Goal: Task Accomplishment & Management: Manage account settings

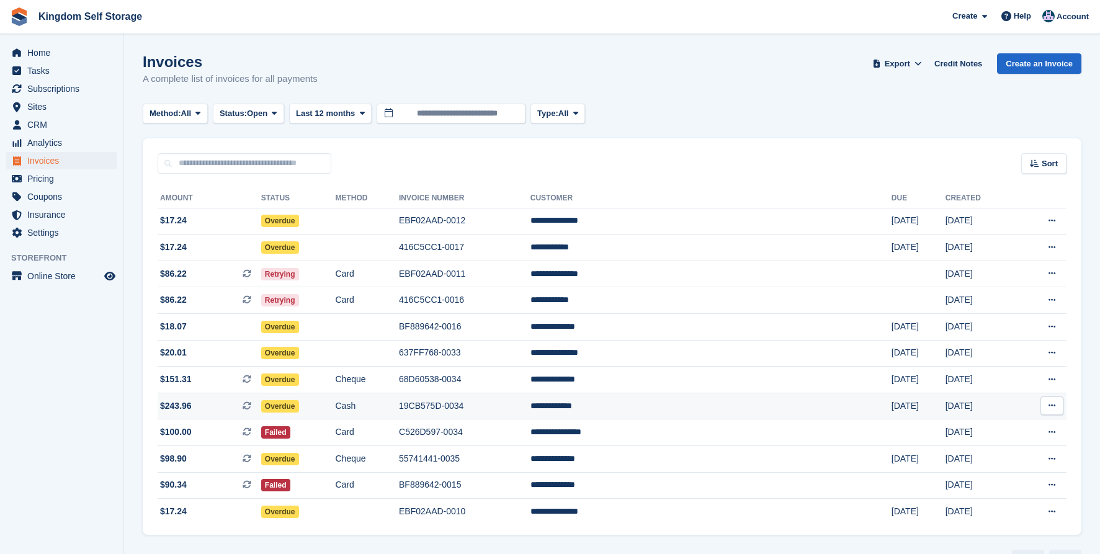
click at [531, 416] on td "19CB575D-0034" at bounding box center [465, 406] width 132 height 27
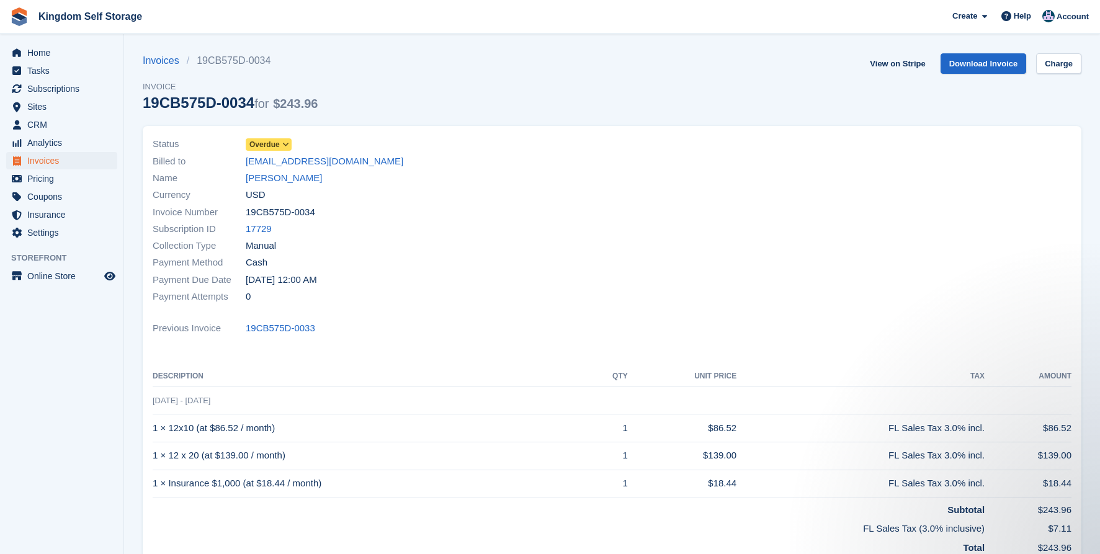
click at [280, 143] on span "Overdue" at bounding box center [264, 144] width 30 height 11
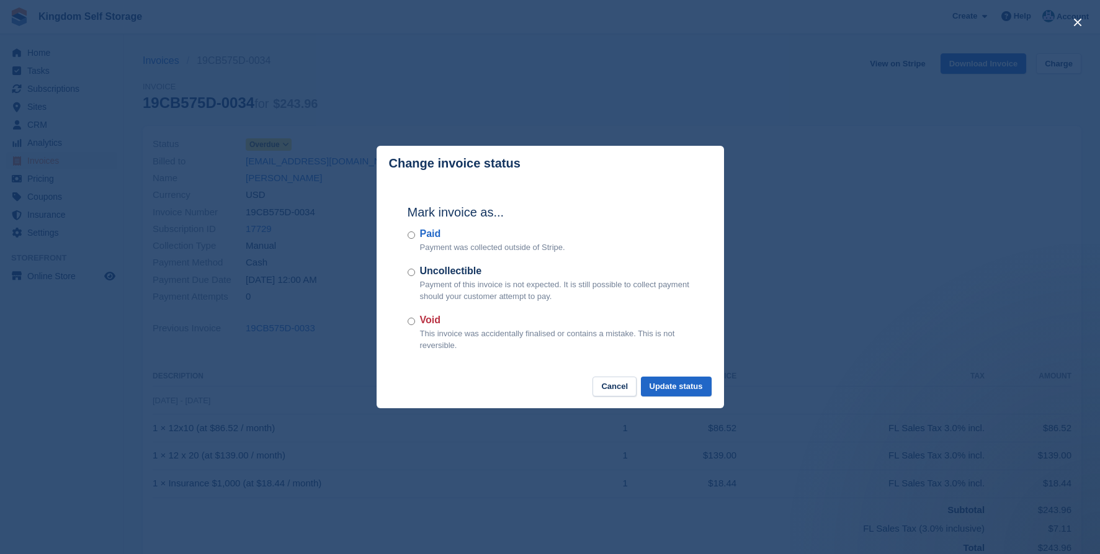
click at [421, 239] on label "Paid" at bounding box center [492, 234] width 145 height 15
click at [662, 384] on button "Update status" at bounding box center [676, 387] width 71 height 20
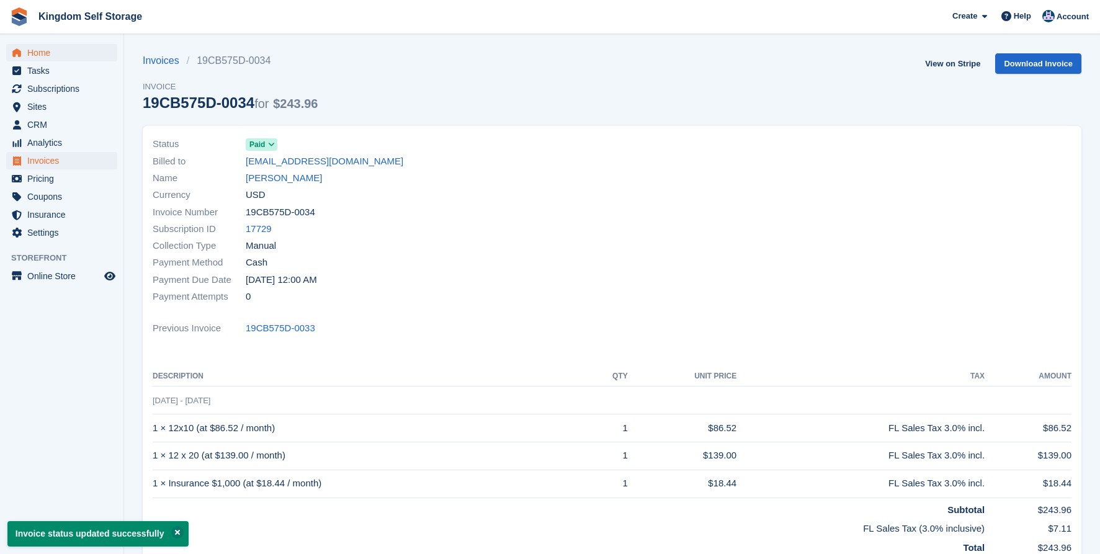
click at [47, 58] on span "Home" at bounding box center [64, 52] width 74 height 17
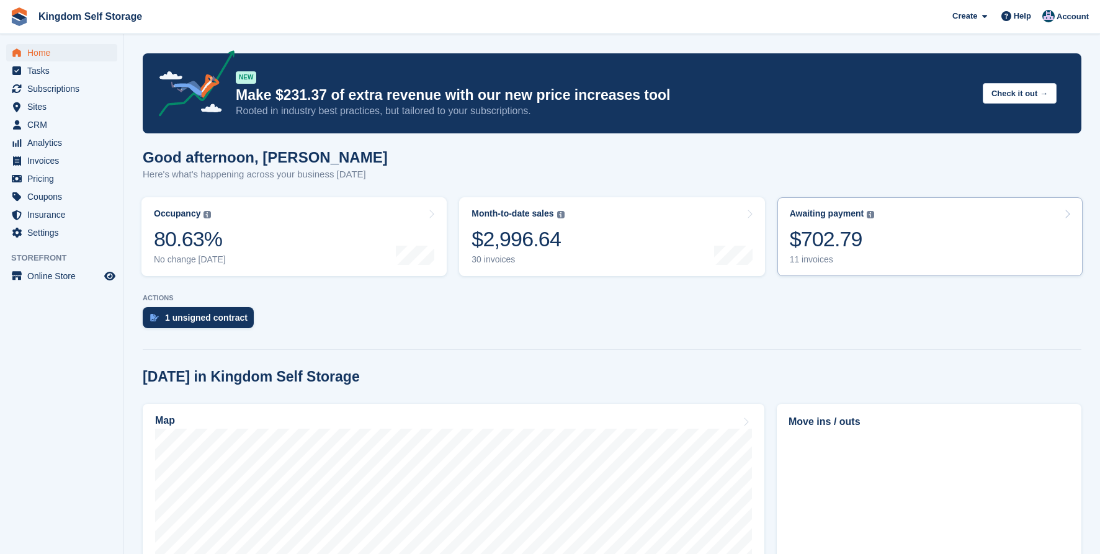
click at [828, 246] on div "$702.79" at bounding box center [832, 239] width 85 height 25
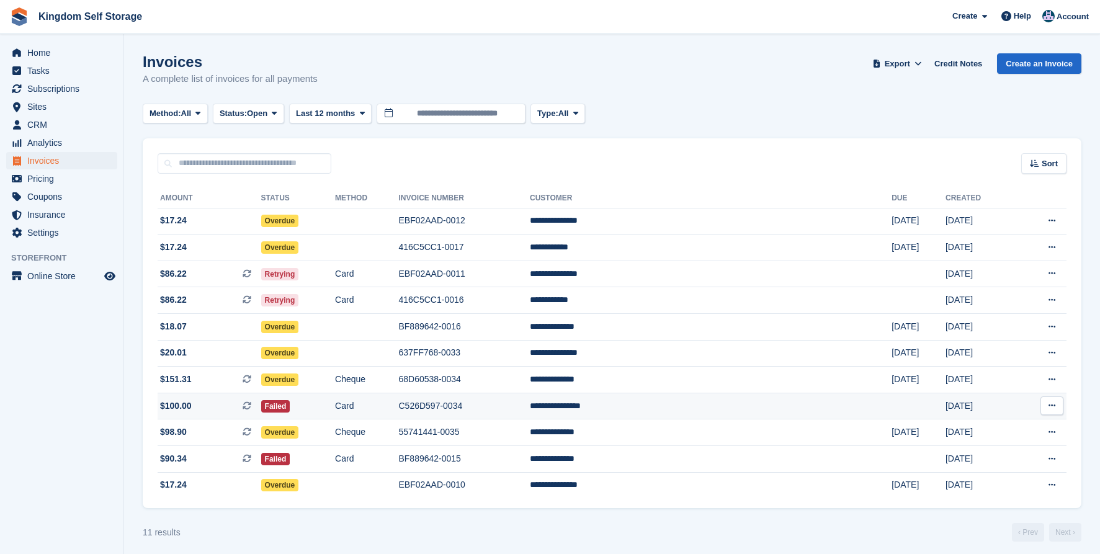
click at [688, 407] on td "**********" at bounding box center [711, 406] width 362 height 27
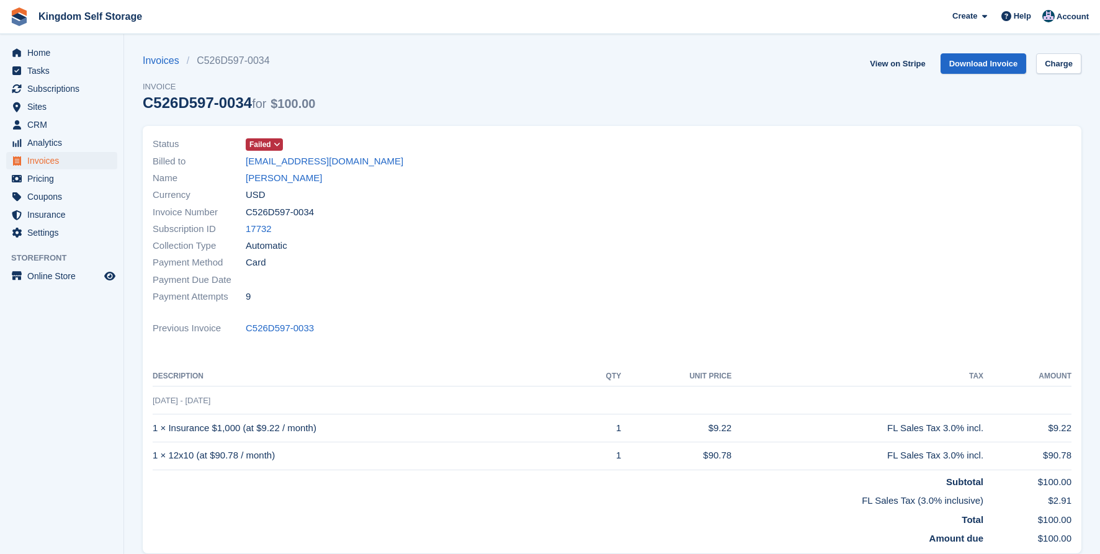
click at [287, 138] on div "Status Failed" at bounding box center [379, 144] width 452 height 17
click at [280, 143] on icon at bounding box center [277, 144] width 7 height 7
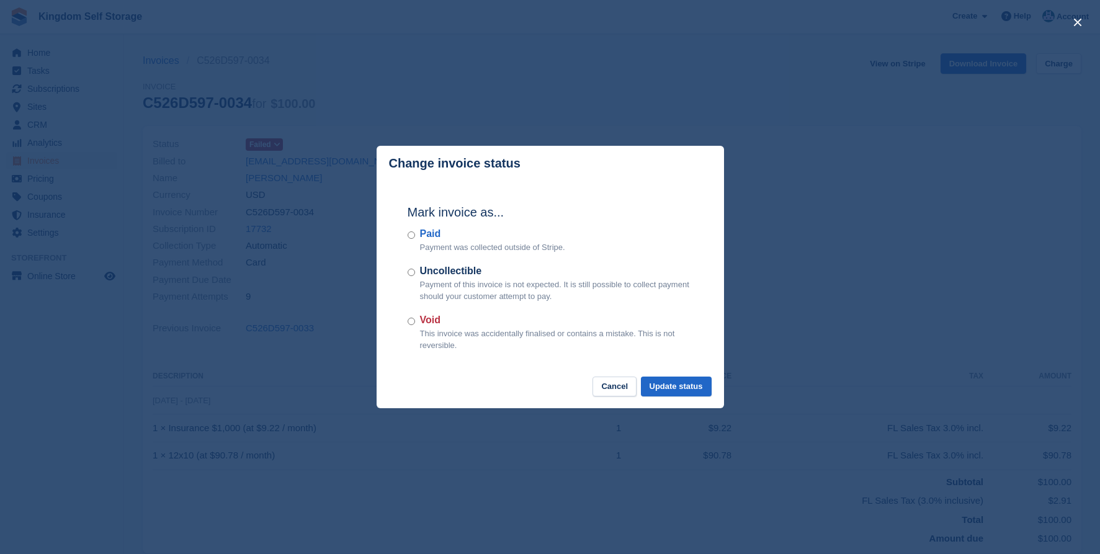
click at [428, 231] on label "Paid" at bounding box center [492, 234] width 145 height 15
click at [666, 386] on button "Update status" at bounding box center [676, 387] width 71 height 20
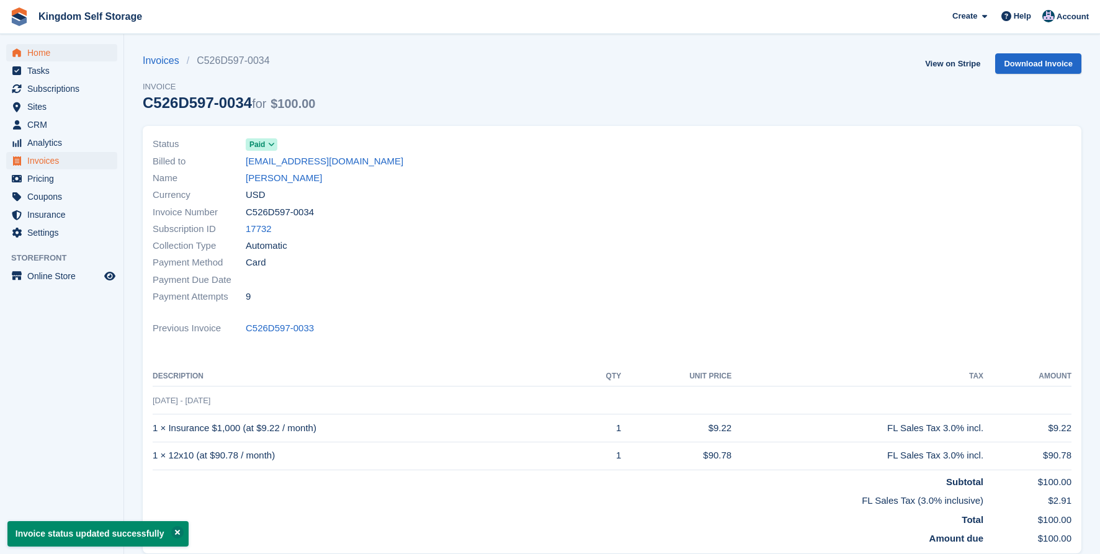
click at [44, 54] on span "Home" at bounding box center [64, 52] width 74 height 17
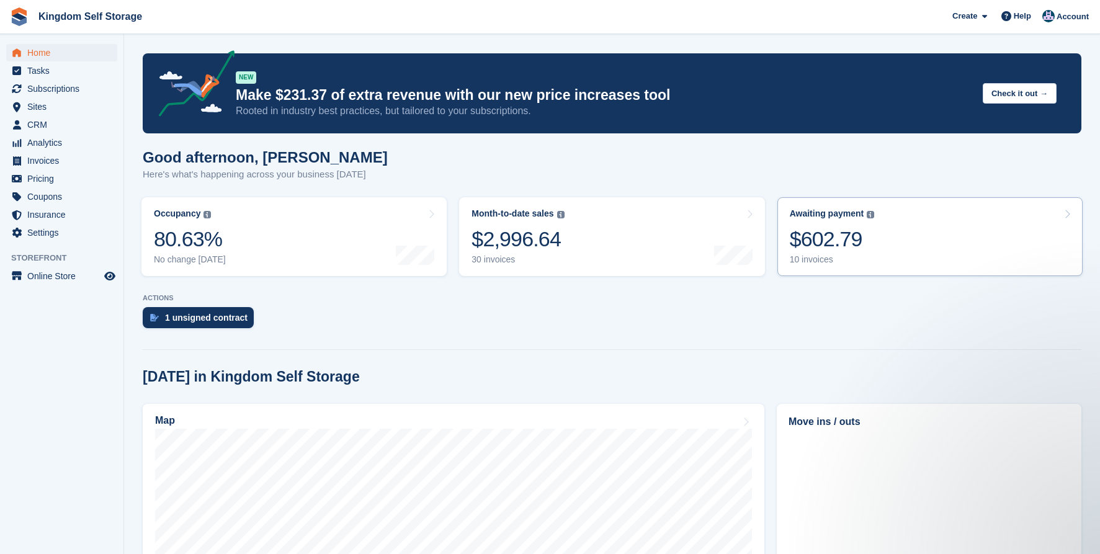
click at [837, 248] on div "$602.79" at bounding box center [832, 239] width 85 height 25
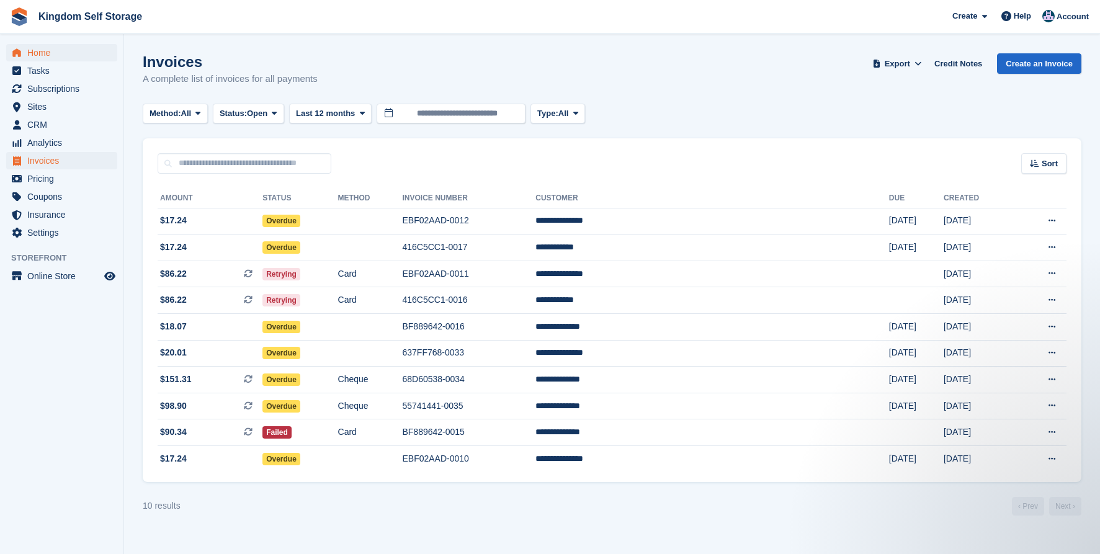
click at [45, 57] on span "Home" at bounding box center [64, 52] width 74 height 17
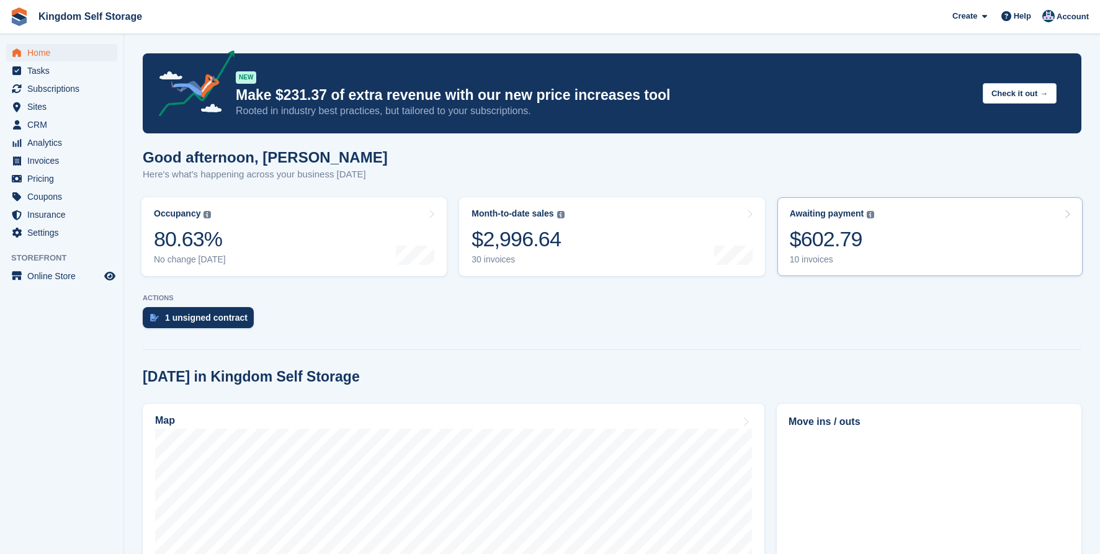
click at [894, 229] on link "Awaiting payment The total outstanding balance on all open invoices. $602.79 10…" at bounding box center [930, 236] width 305 height 79
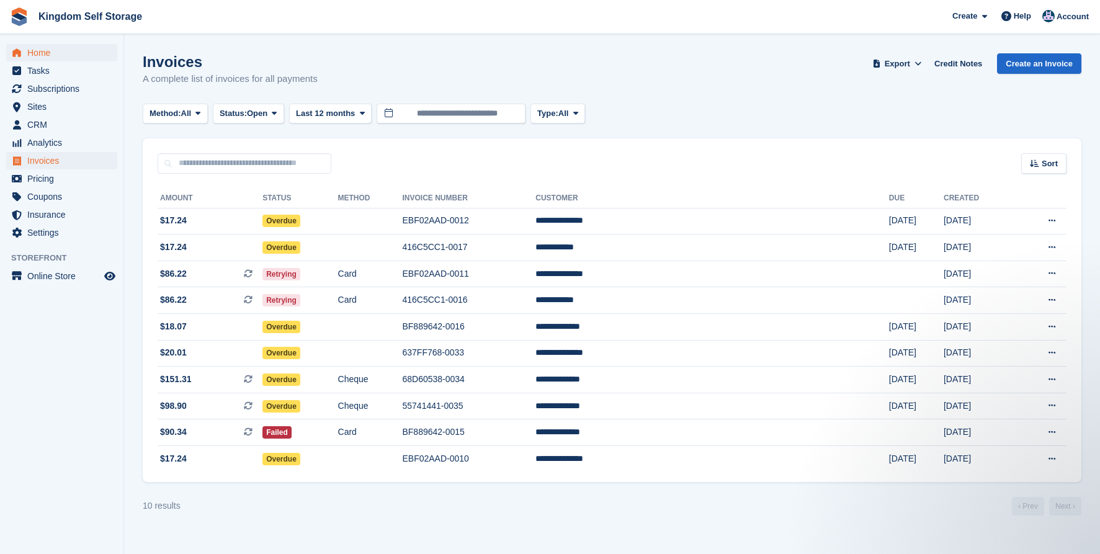
click at [42, 55] on span "Home" at bounding box center [64, 52] width 74 height 17
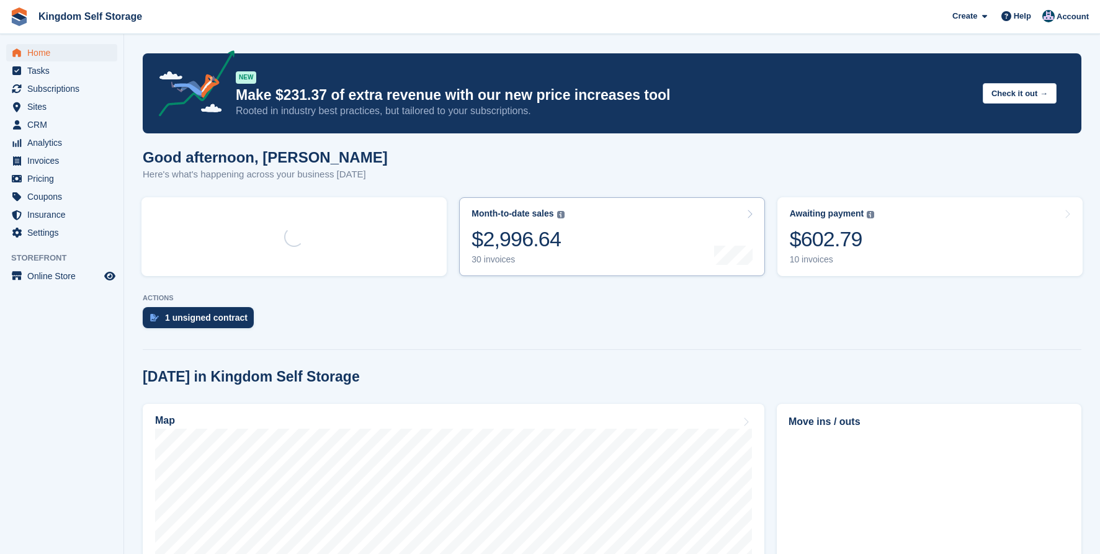
click at [595, 246] on link "Month-to-date sales The sum of all finalised invoices generated this month to d…" at bounding box center [611, 236] width 305 height 79
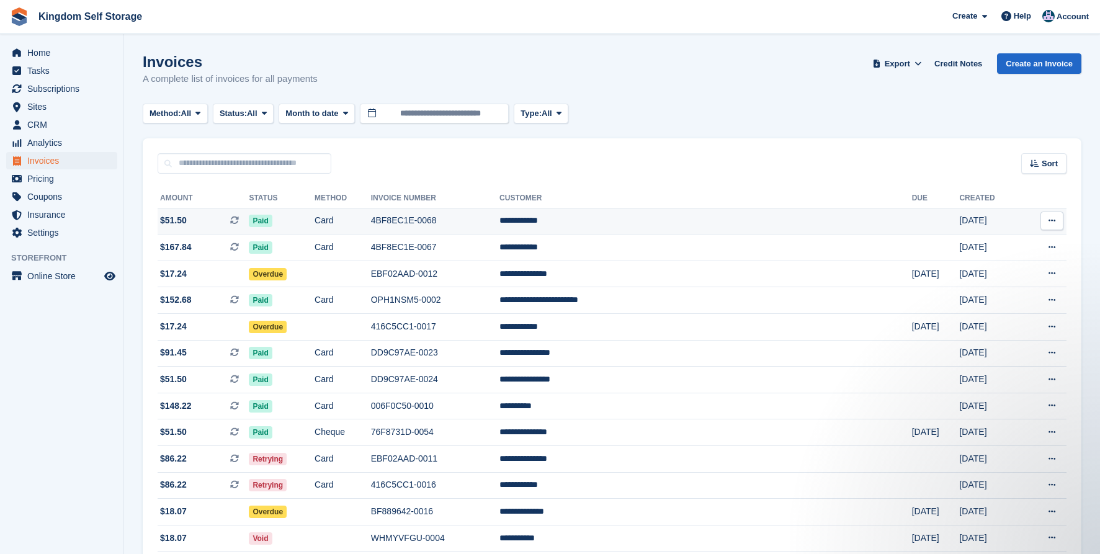
click at [472, 223] on td "4BF8EC1E-0068" at bounding box center [435, 221] width 128 height 27
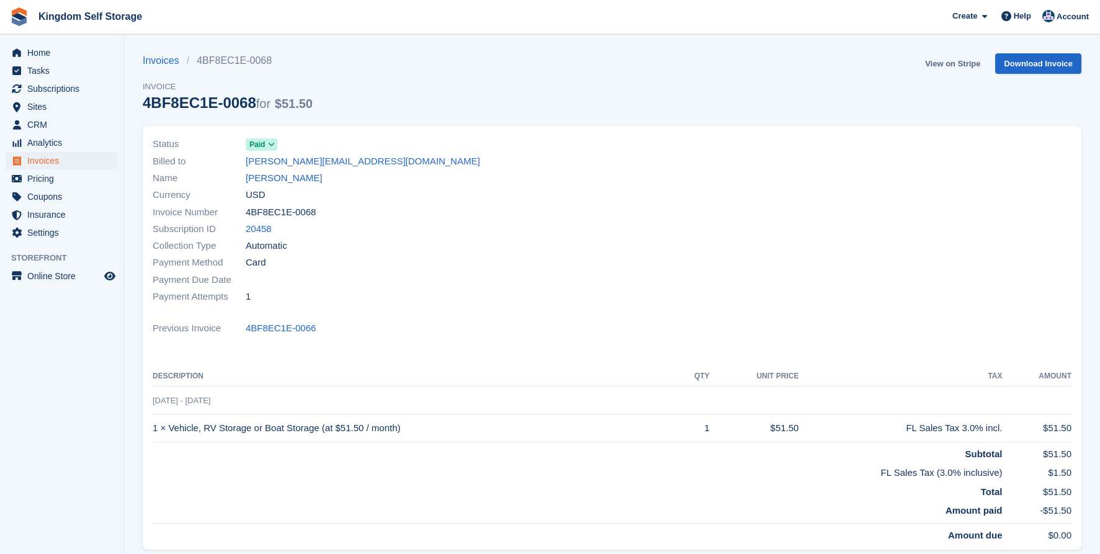
click at [948, 66] on link "View on Stripe" at bounding box center [952, 63] width 65 height 20
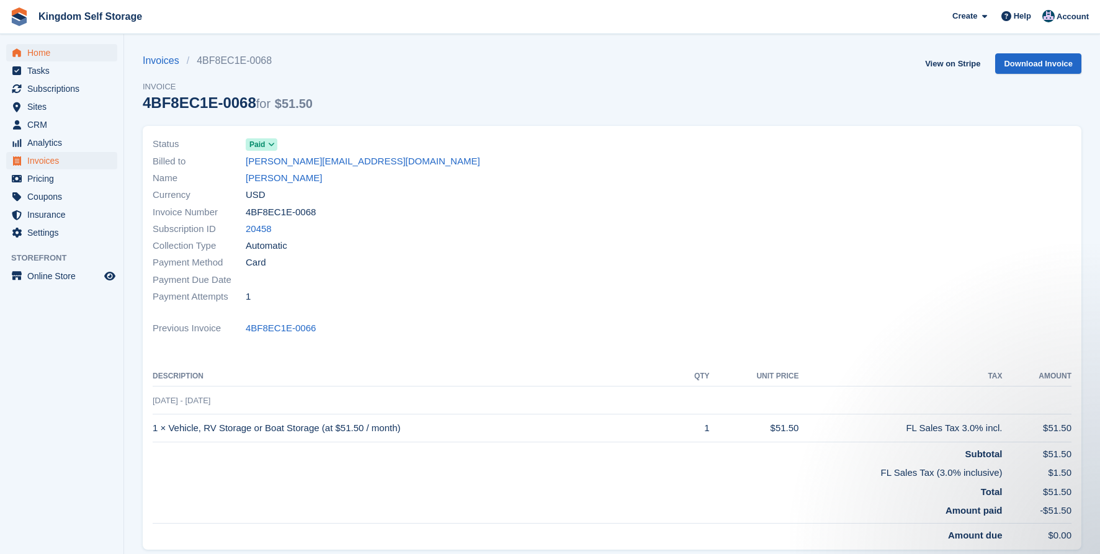
click at [40, 50] on span "Home" at bounding box center [64, 52] width 74 height 17
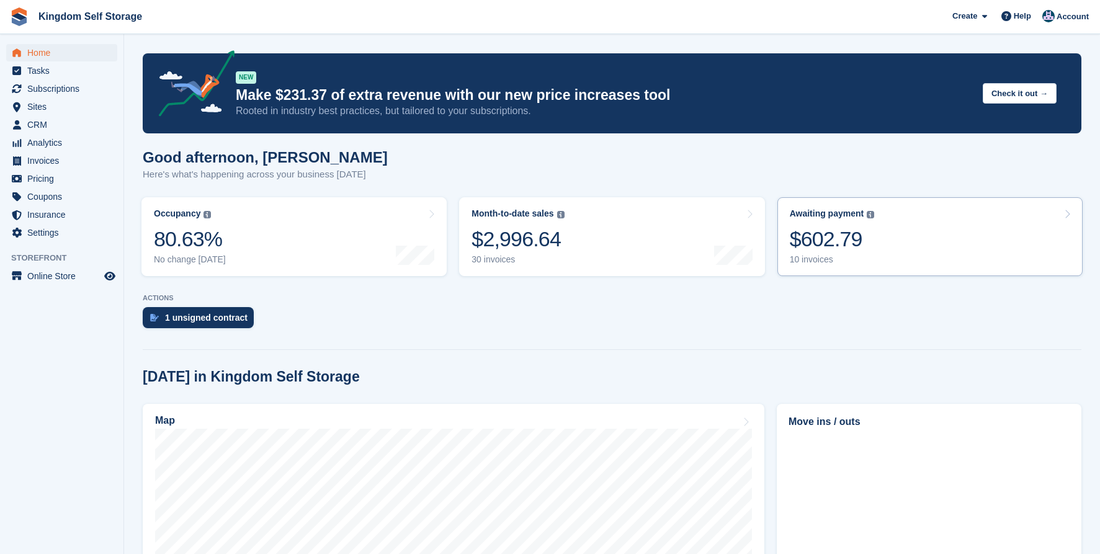
click at [817, 240] on div "$602.79" at bounding box center [832, 239] width 85 height 25
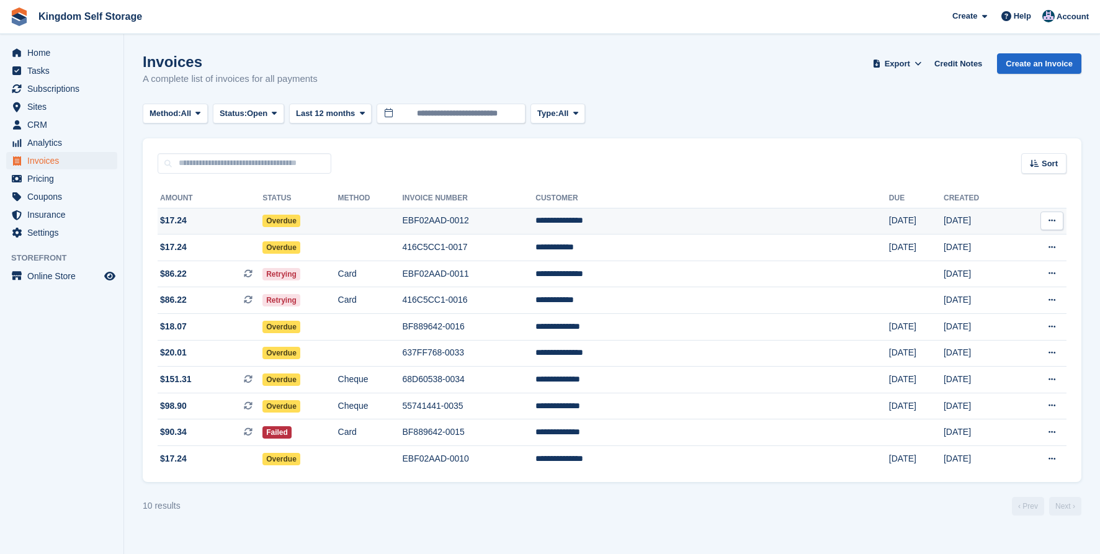
click at [507, 227] on td "EBF02AAD-0012" at bounding box center [468, 221] width 133 height 27
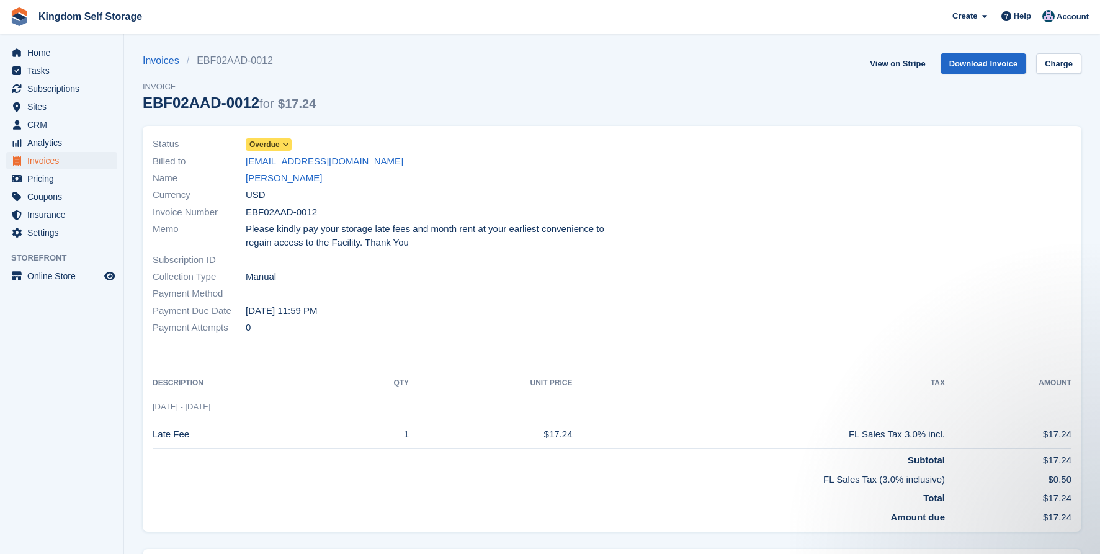
drag, startPoint x: 371, startPoint y: 163, endPoint x: 243, endPoint y: 167, distance: 127.9
click at [243, 167] on div "Billed to [EMAIL_ADDRESS][DOMAIN_NAME]" at bounding box center [379, 161] width 452 height 17
copy div "[EMAIL_ADDRESS][DOMAIN_NAME]"
click at [391, 195] on div "Currency USD" at bounding box center [379, 195] width 452 height 17
drag, startPoint x: 245, startPoint y: 162, endPoint x: 333, endPoint y: 163, distance: 88.8
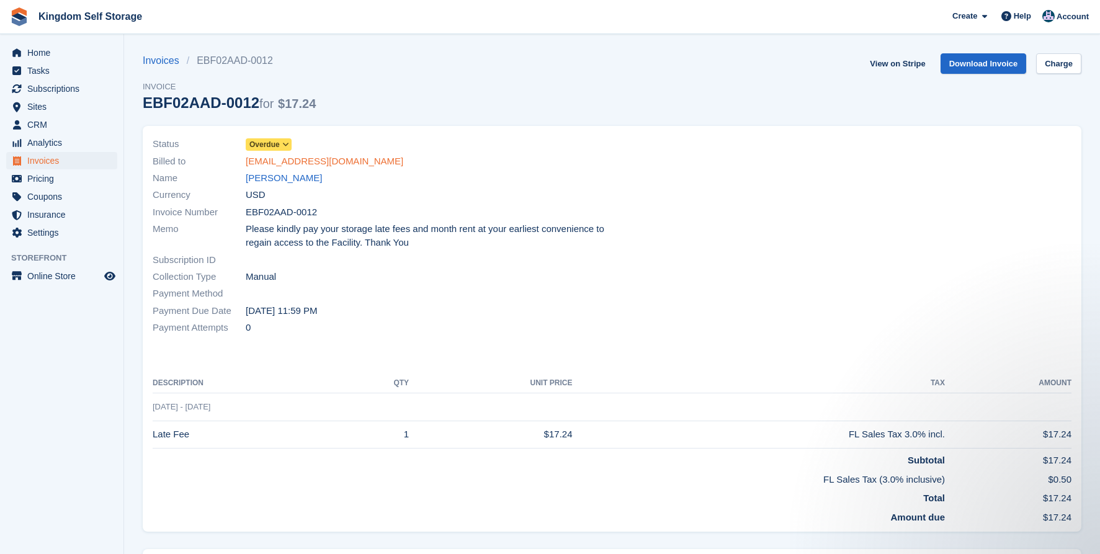
click at [333, 163] on div "Billed to tdarryljones777@gmail.com" at bounding box center [379, 161] width 452 height 17
click at [393, 176] on div "Name Tommie D. Jones" at bounding box center [379, 178] width 452 height 17
drag, startPoint x: 245, startPoint y: 160, endPoint x: 365, endPoint y: 161, distance: 120.4
click at [365, 161] on div "Billed to tdarryljones777@gmail.com" at bounding box center [379, 161] width 452 height 17
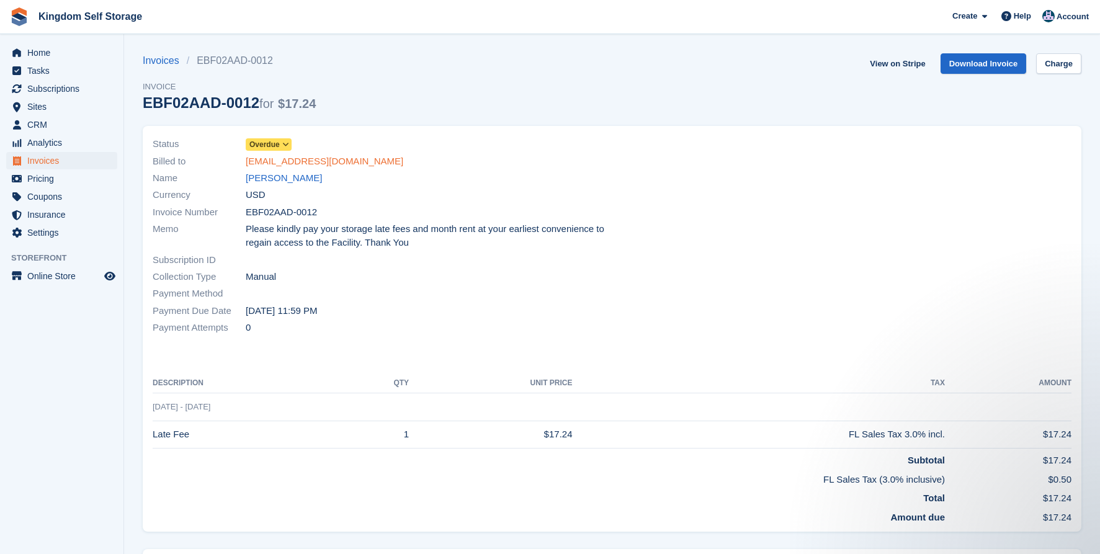
drag, startPoint x: 364, startPoint y: 161, endPoint x: 338, endPoint y: 162, distance: 25.5
drag, startPoint x: 371, startPoint y: 165, endPoint x: 246, endPoint y: 163, distance: 125.4
click at [246, 163] on div "Billed to tdarryljones777@gmail.com" at bounding box center [379, 161] width 452 height 17
copy link "tdarryljones777@gmail.com"
click at [53, 52] on span "Home" at bounding box center [64, 52] width 74 height 17
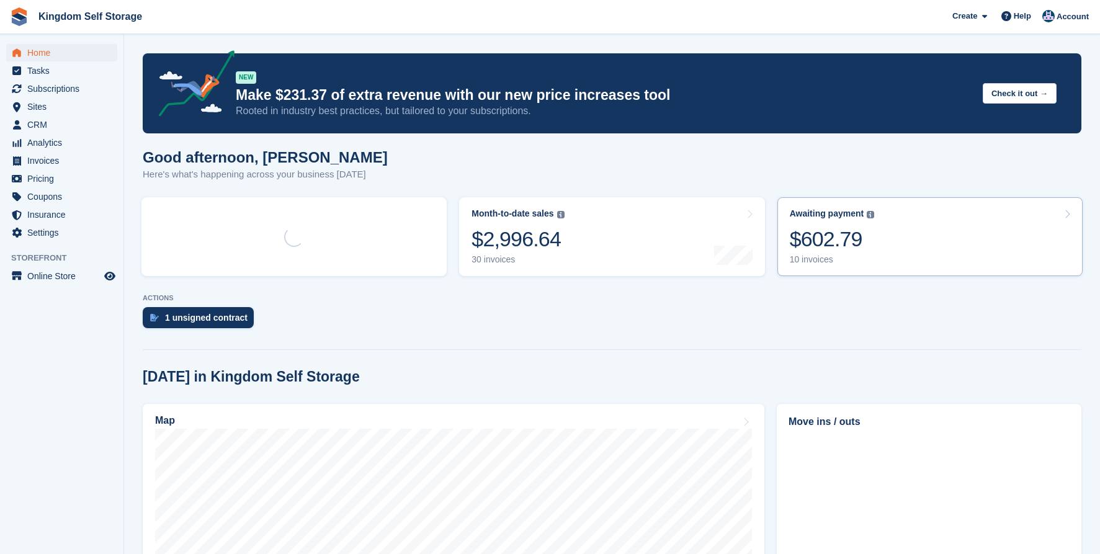
click at [861, 253] on div "Awaiting payment The total outstanding balance on all open invoices. $602.79 10…" at bounding box center [832, 237] width 85 height 56
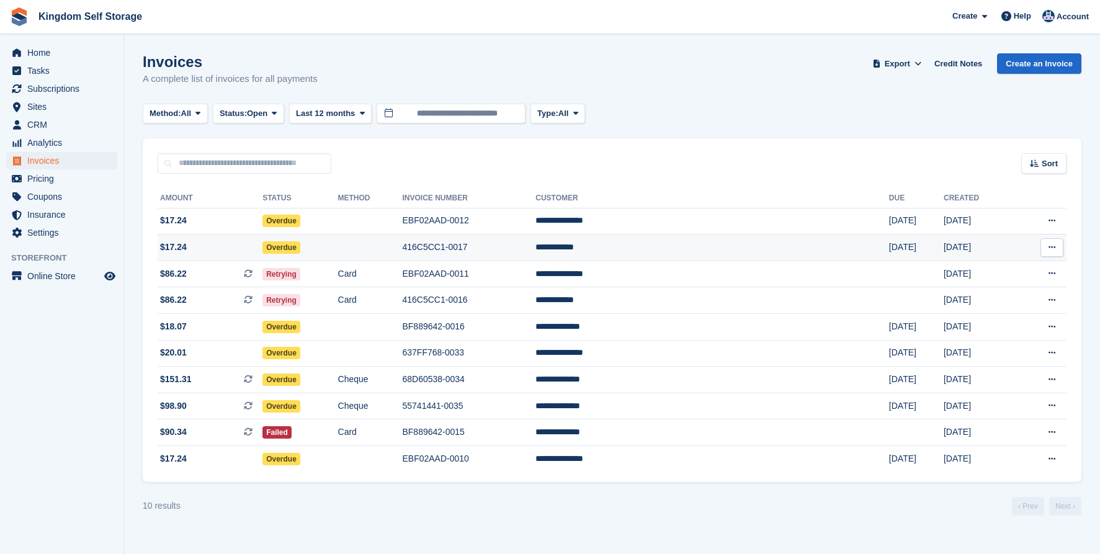
click at [403, 251] on td at bounding box center [370, 248] width 65 height 27
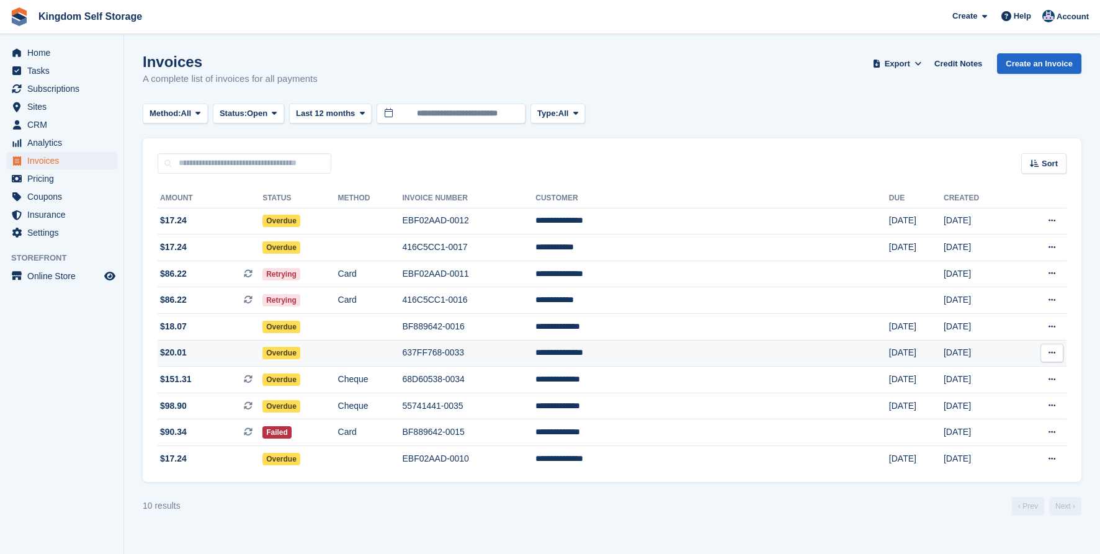
click at [694, 354] on td "**********" at bounding box center [713, 353] width 354 height 27
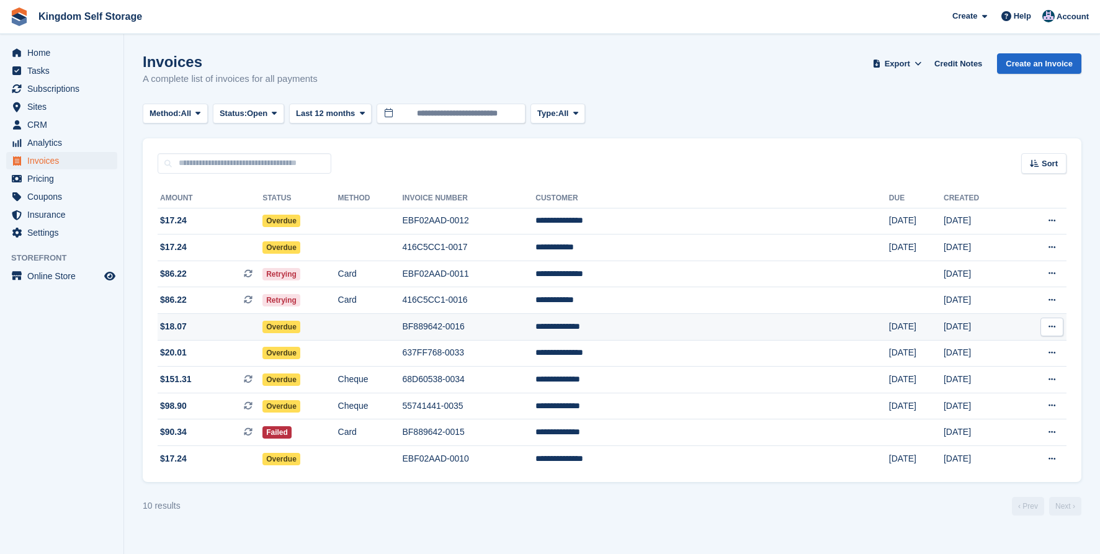
click at [679, 327] on td "**********" at bounding box center [713, 327] width 354 height 27
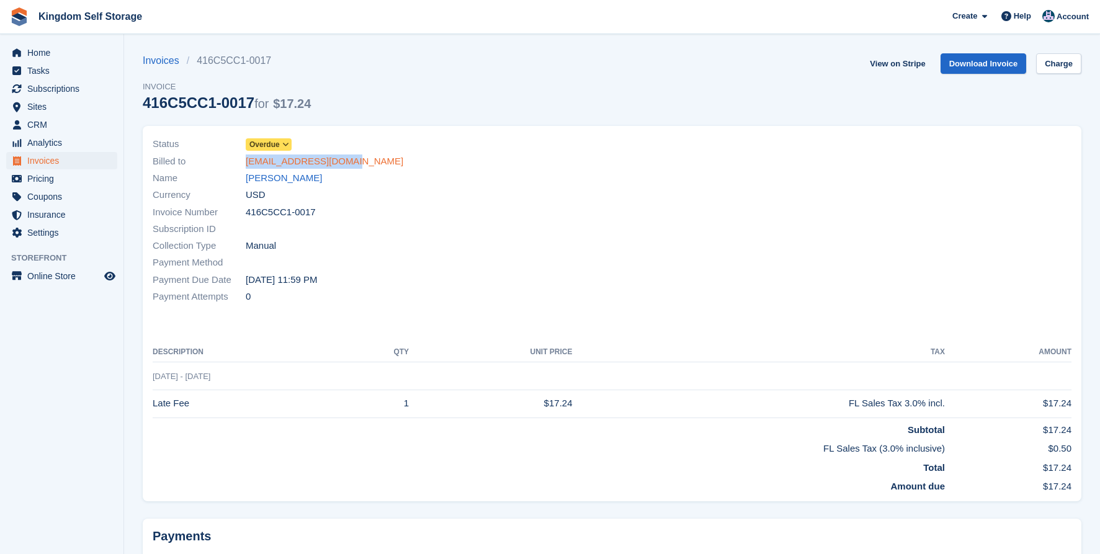
drag, startPoint x: 352, startPoint y: 164, endPoint x: 246, endPoint y: 163, distance: 106.1
click at [246, 163] on div "Billed to [EMAIL_ADDRESS][DOMAIN_NAME]" at bounding box center [379, 161] width 452 height 17
copy link "[EMAIL_ADDRESS][DOMAIN_NAME]"
click at [303, 179] on link "[PERSON_NAME]" at bounding box center [284, 178] width 76 height 14
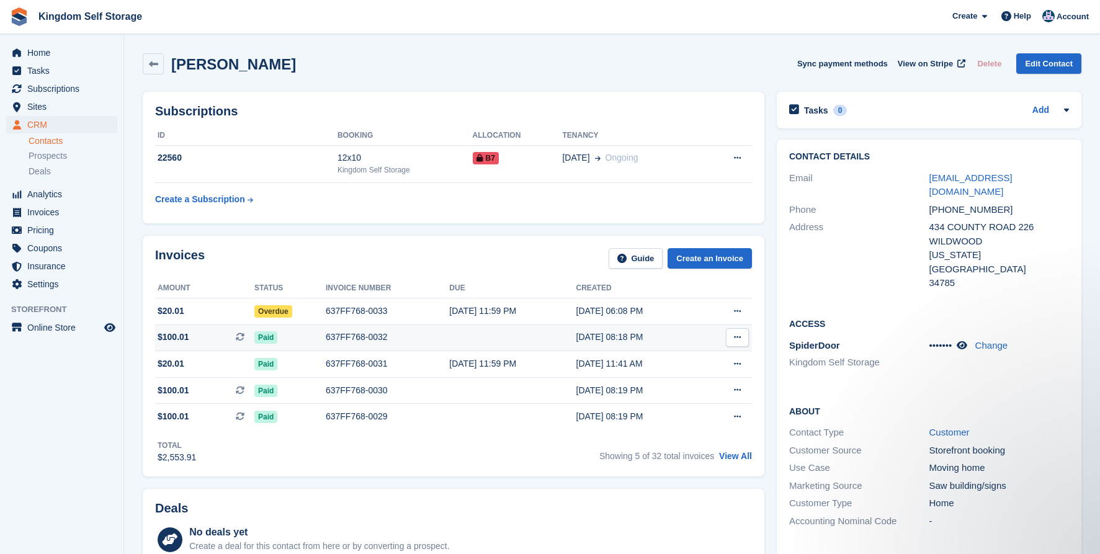
click at [549, 336] on td at bounding box center [512, 338] width 127 height 27
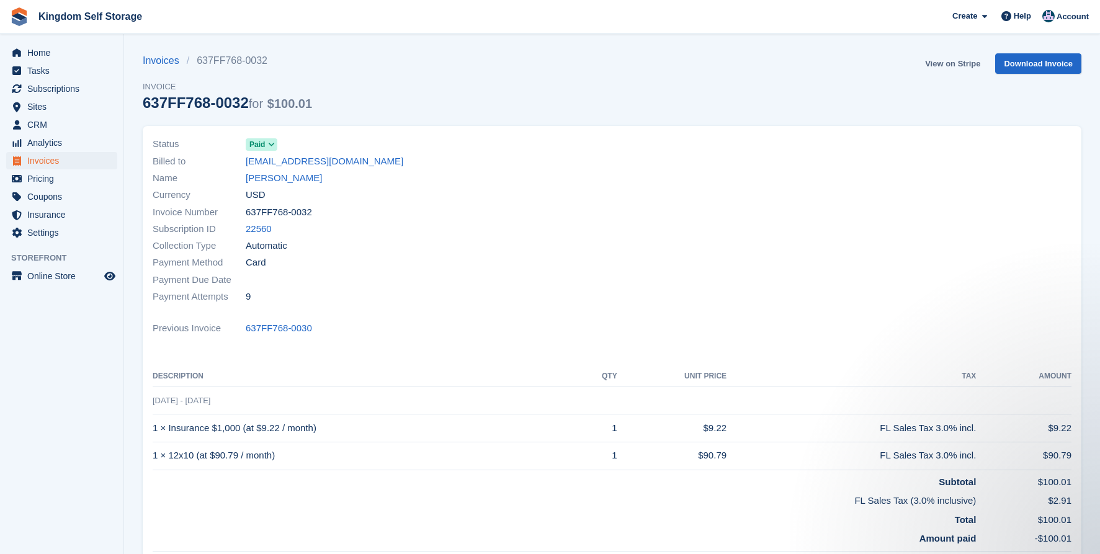
click at [955, 65] on link "View on Stripe" at bounding box center [952, 63] width 65 height 20
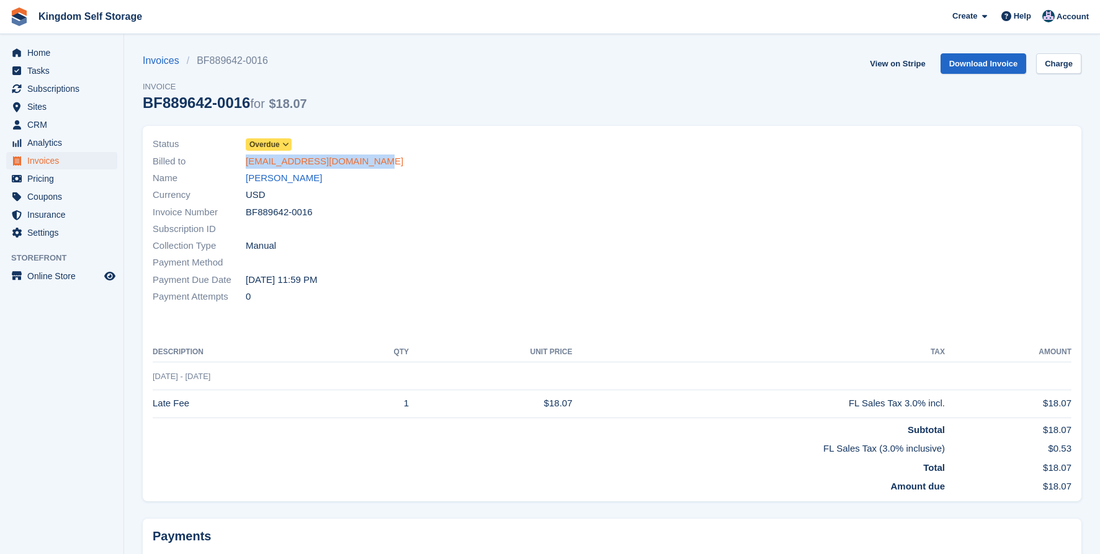
drag, startPoint x: 369, startPoint y: 164, endPoint x: 247, endPoint y: 162, distance: 122.3
click at [247, 162] on div "Billed to [EMAIL_ADDRESS][DOMAIN_NAME]" at bounding box center [379, 161] width 452 height 17
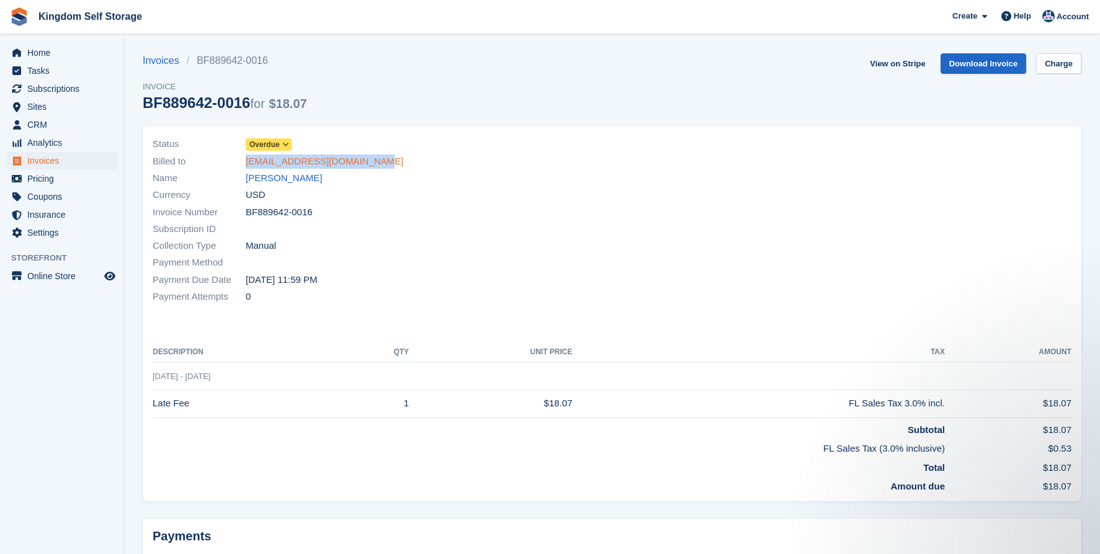
copy link "[EMAIL_ADDRESS][DOMAIN_NAME]"
click at [41, 54] on span "Home" at bounding box center [64, 52] width 74 height 17
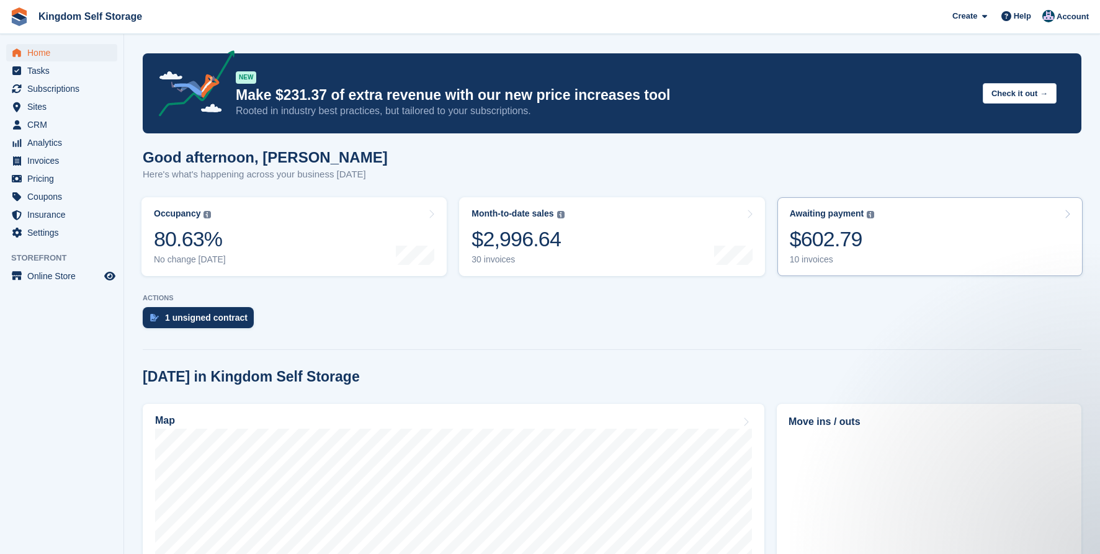
click at [809, 255] on div "10 invoices" at bounding box center [832, 259] width 85 height 11
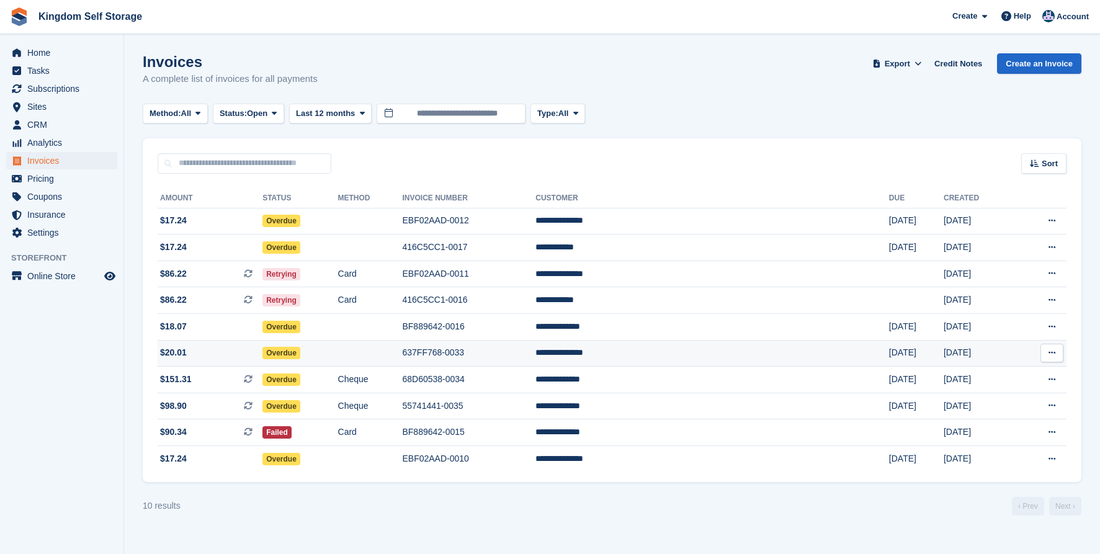
click at [674, 351] on td "**********" at bounding box center [713, 353] width 354 height 27
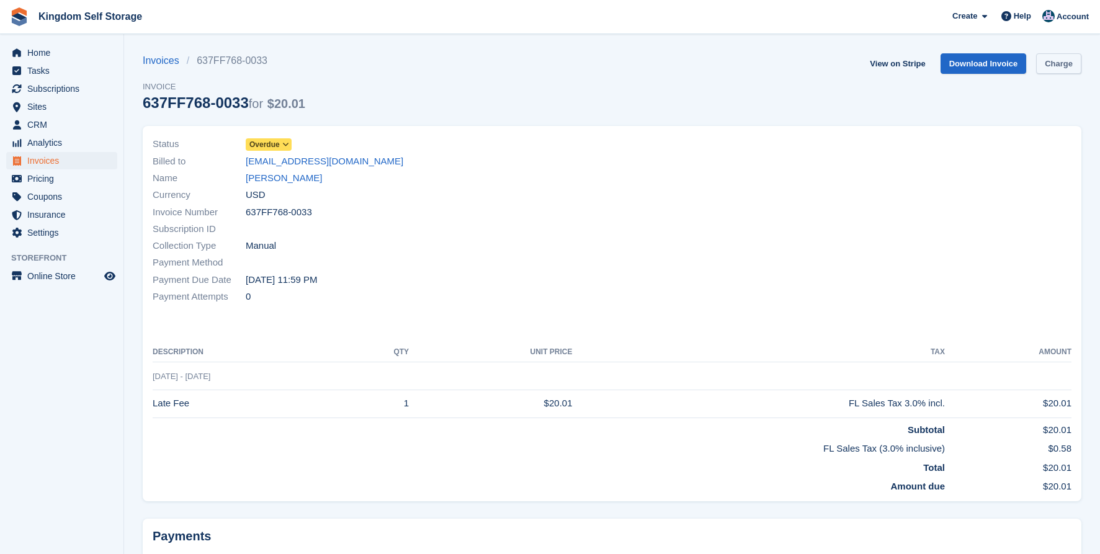
click at [1055, 65] on link "Charge" at bounding box center [1058, 63] width 45 height 20
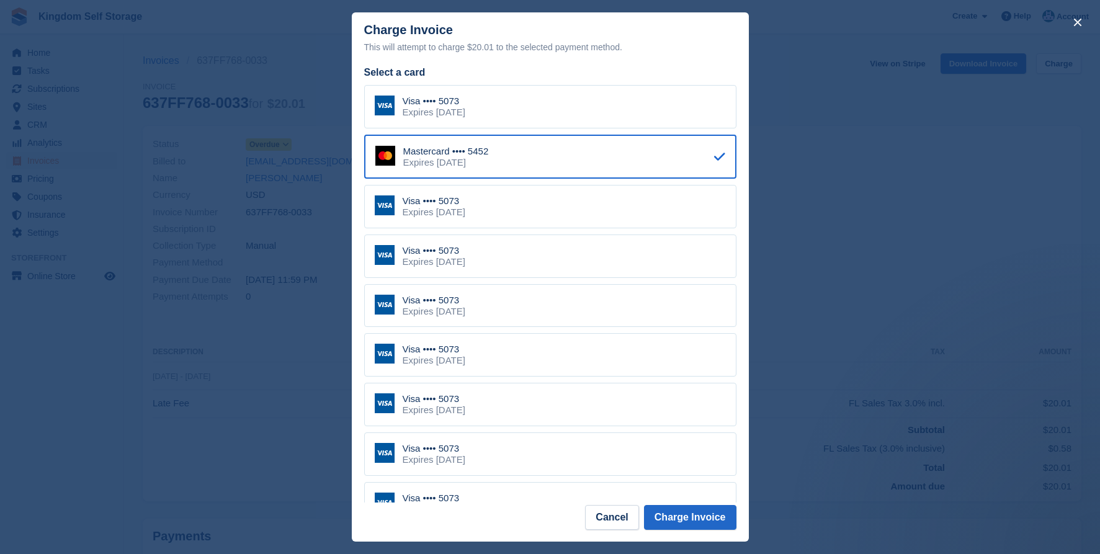
click at [465, 110] on div "Expires [DATE]" at bounding box center [434, 112] width 63 height 11
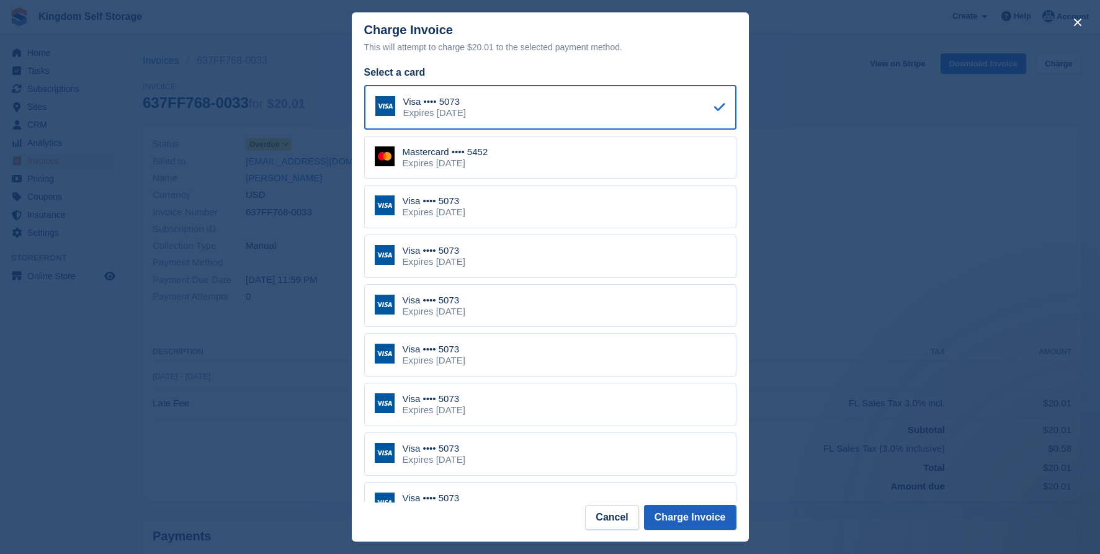
click at [699, 521] on button "Charge Invoice" at bounding box center [690, 517] width 92 height 25
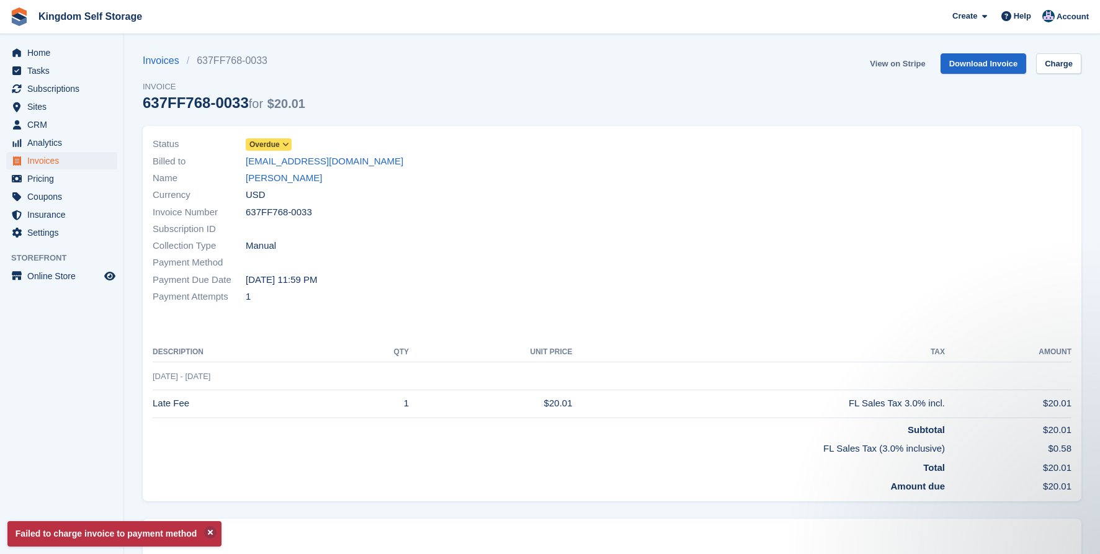
click at [900, 64] on link "View on Stripe" at bounding box center [897, 63] width 65 height 20
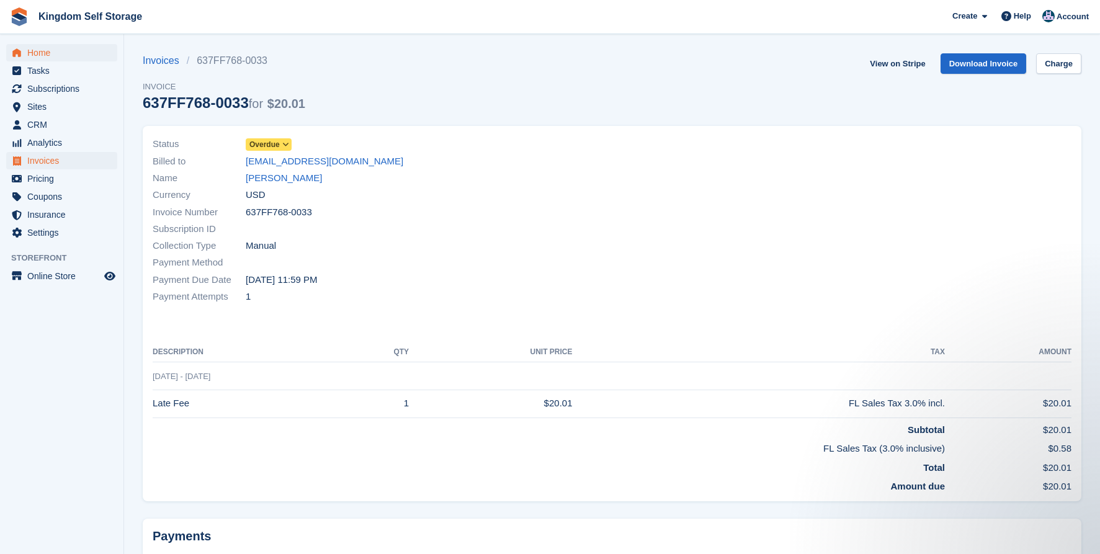
click at [48, 49] on span "Home" at bounding box center [64, 52] width 74 height 17
